Goal: Task Accomplishment & Management: Complete application form

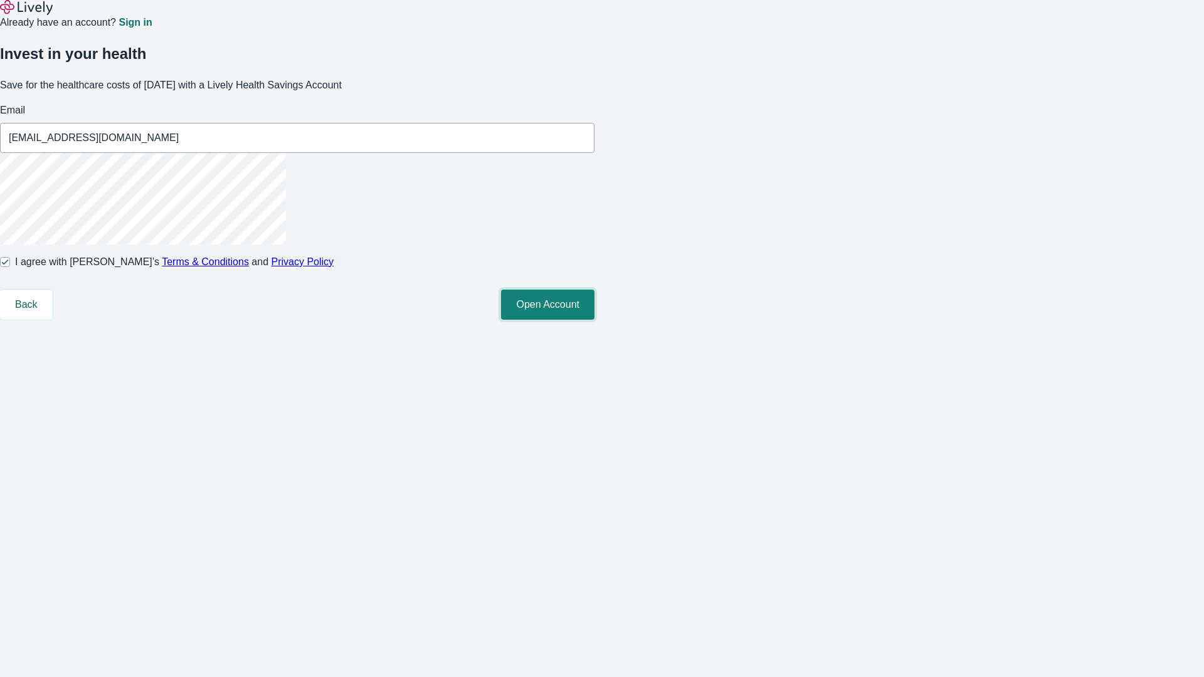
click at [595, 320] on button "Open Account" at bounding box center [547, 305] width 93 height 30
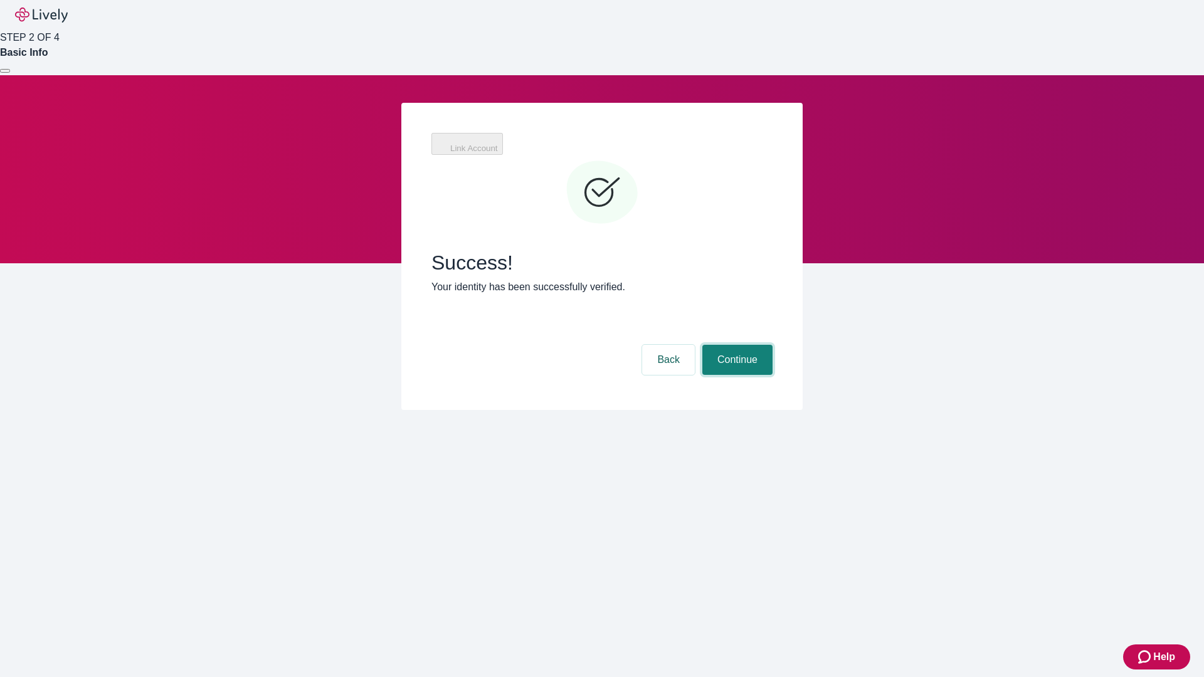
click at [736, 345] on button "Continue" at bounding box center [738, 360] width 70 height 30
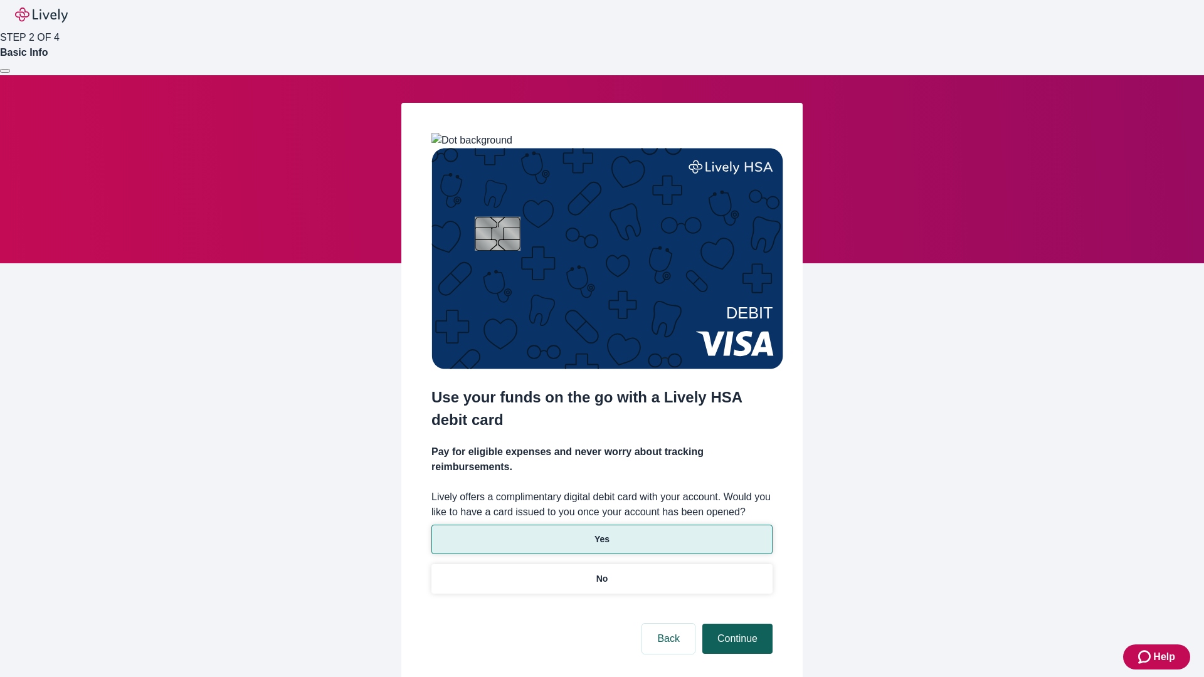
click at [602, 533] on p "Yes" at bounding box center [602, 539] width 15 height 13
click at [736, 624] on button "Continue" at bounding box center [738, 639] width 70 height 30
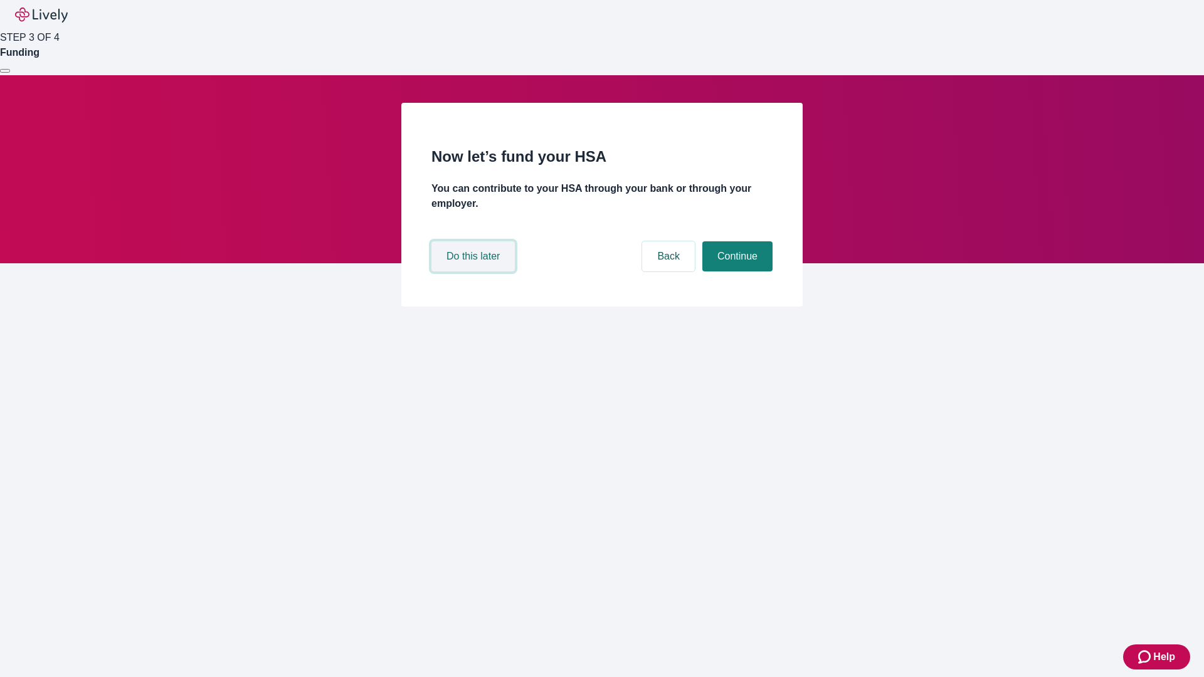
click at [475, 272] on button "Do this later" at bounding box center [473, 257] width 83 height 30
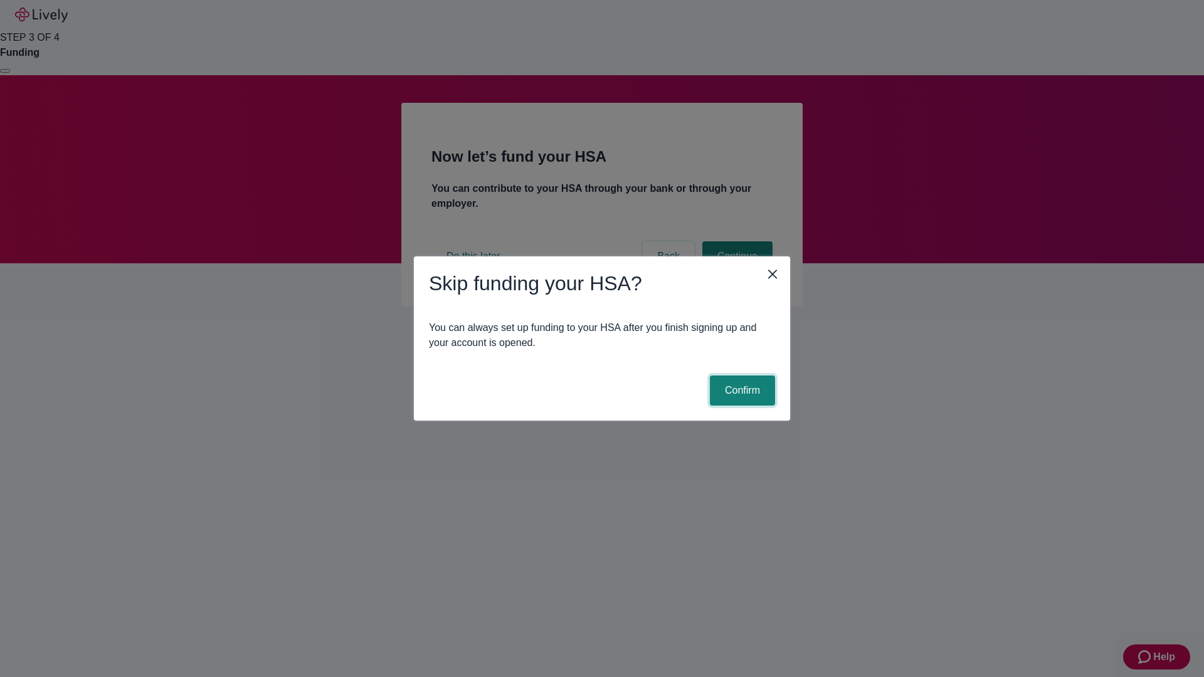
click at [741, 391] on button "Confirm" at bounding box center [742, 391] width 65 height 30
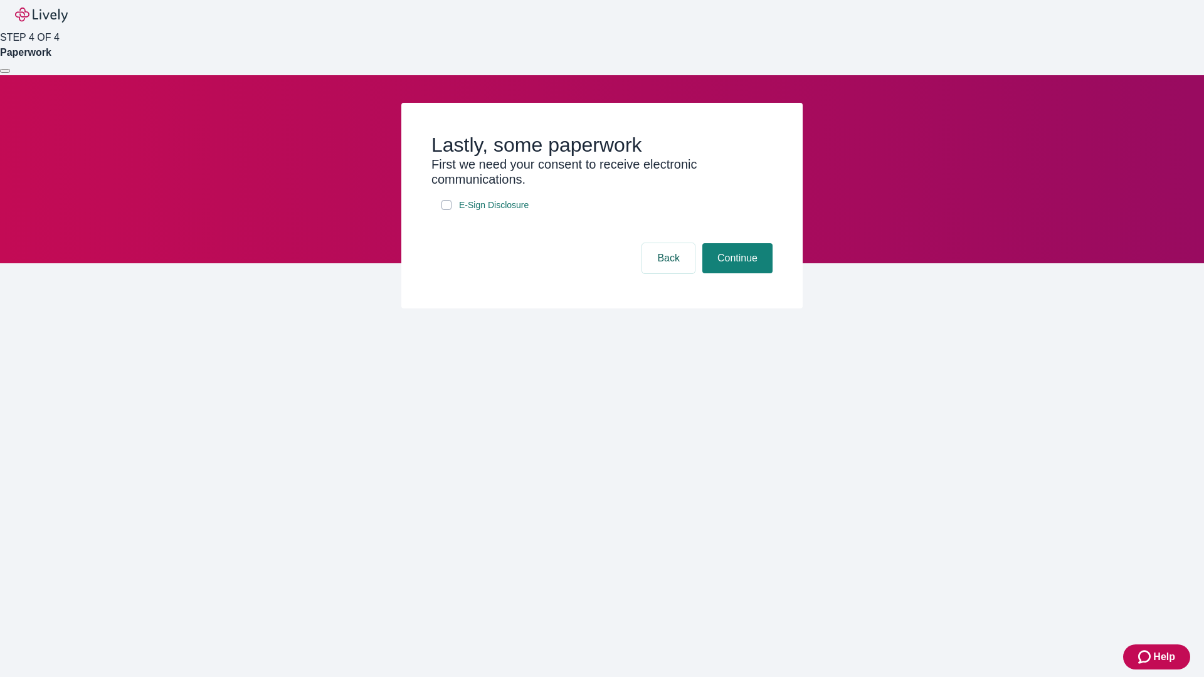
click at [447, 210] on input "E-Sign Disclosure" at bounding box center [447, 205] width 10 height 10
checkbox input "true"
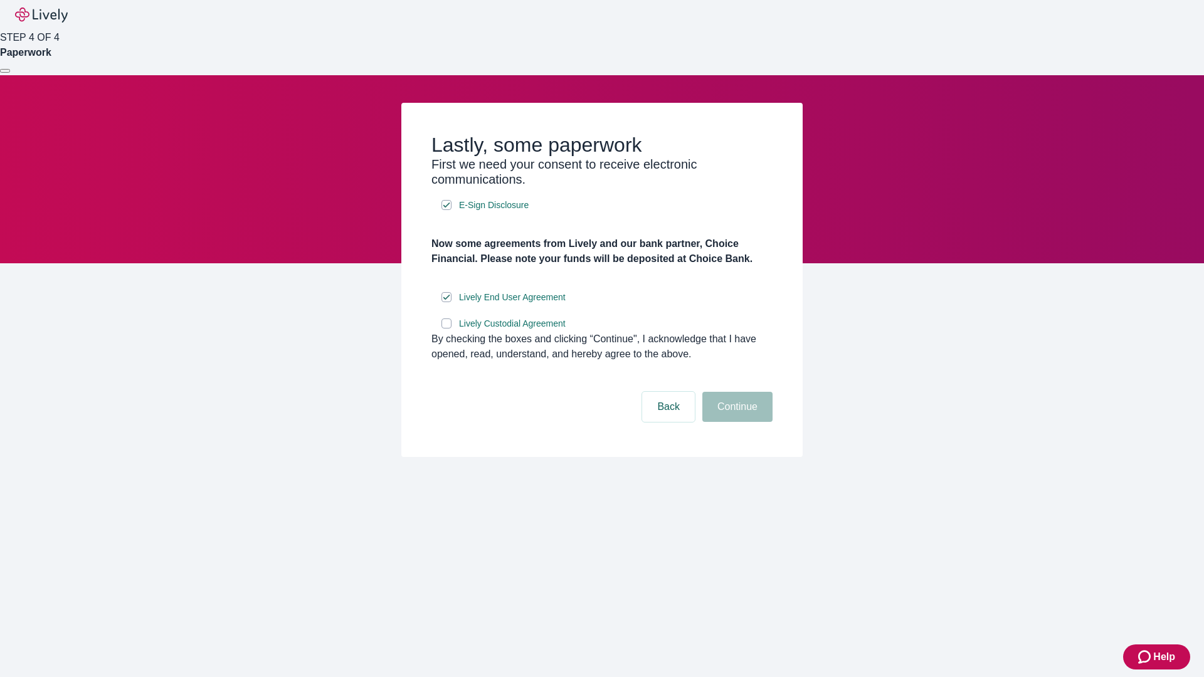
click at [447, 329] on input "Lively Custodial Agreement" at bounding box center [447, 324] width 10 height 10
checkbox input "true"
click at [736, 422] on button "Continue" at bounding box center [738, 407] width 70 height 30
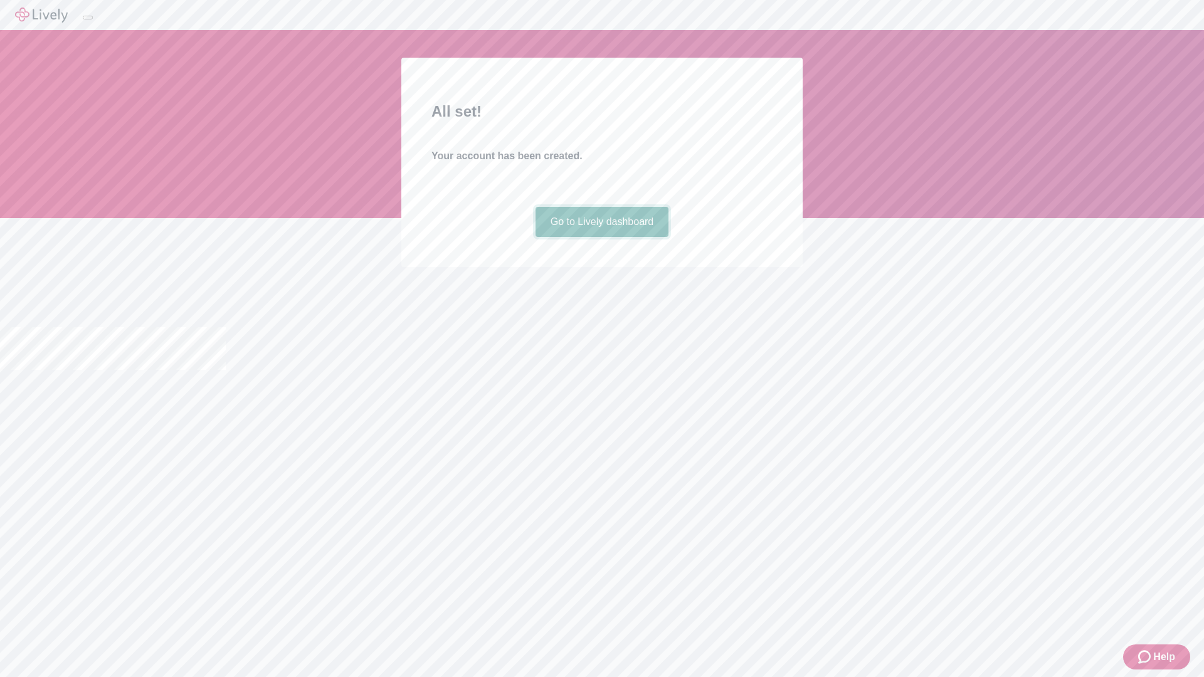
click at [602, 237] on link "Go to Lively dashboard" at bounding box center [603, 222] width 134 height 30
